Goal: Information Seeking & Learning: Learn about a topic

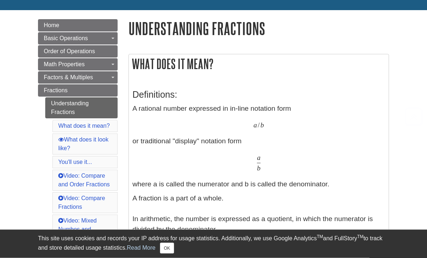
scroll to position [82, 0]
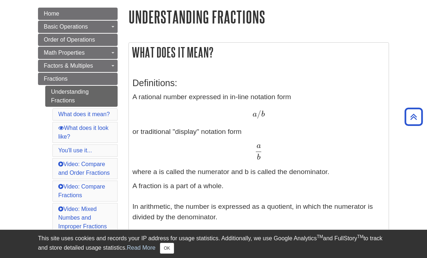
click at [92, 84] on link "Fractions" at bounding box center [78, 79] width 80 height 12
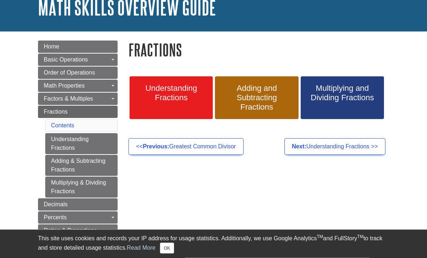
scroll to position [50, 0]
click at [182, 89] on span "Understanding Fractions" at bounding box center [171, 93] width 72 height 19
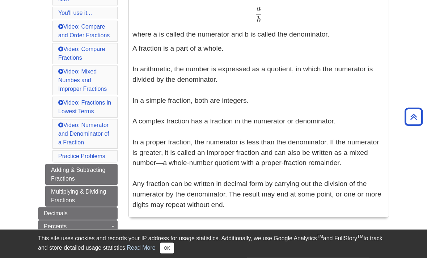
scroll to position [220, 0]
click at [57, 131] on li "Video: Numerator and Denominator of a Fraction" at bounding box center [84, 134] width 65 height 30
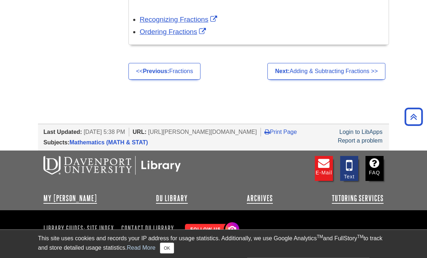
scroll to position [1426, 0]
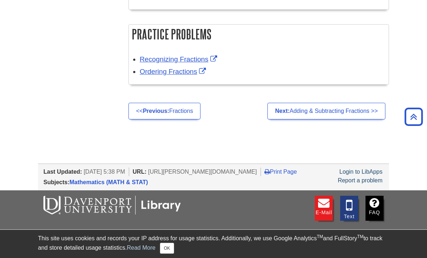
click at [161, 56] on link "Recognizing Fractions" at bounding box center [179, 59] width 79 height 8
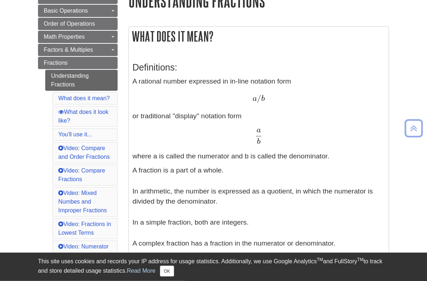
scroll to position [98, 0]
click at [88, 67] on link "Fractions" at bounding box center [78, 63] width 80 height 12
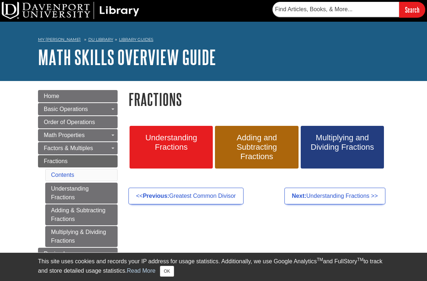
click at [257, 157] on link "Adding and Subtracting Fractions" at bounding box center [256, 147] width 83 height 43
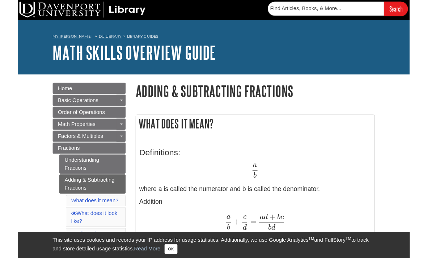
scroll to position [23, 0]
